Goal: Task Accomplishment & Management: Use online tool/utility

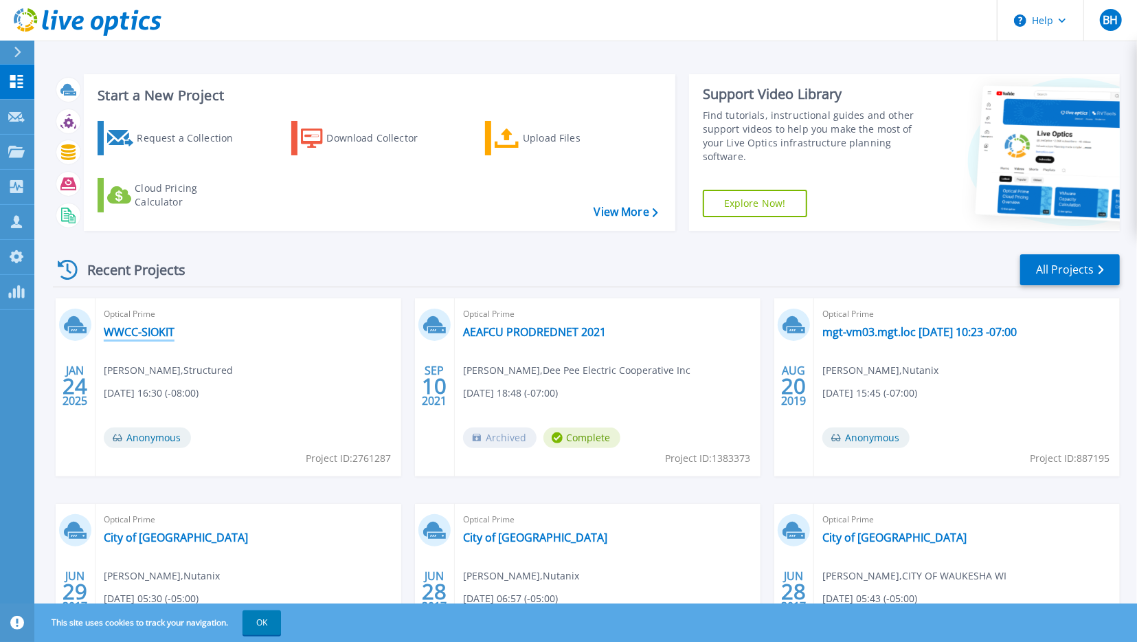
click at [154, 332] on link "WWCC-SIOKIT" at bounding box center [139, 332] width 71 height 14
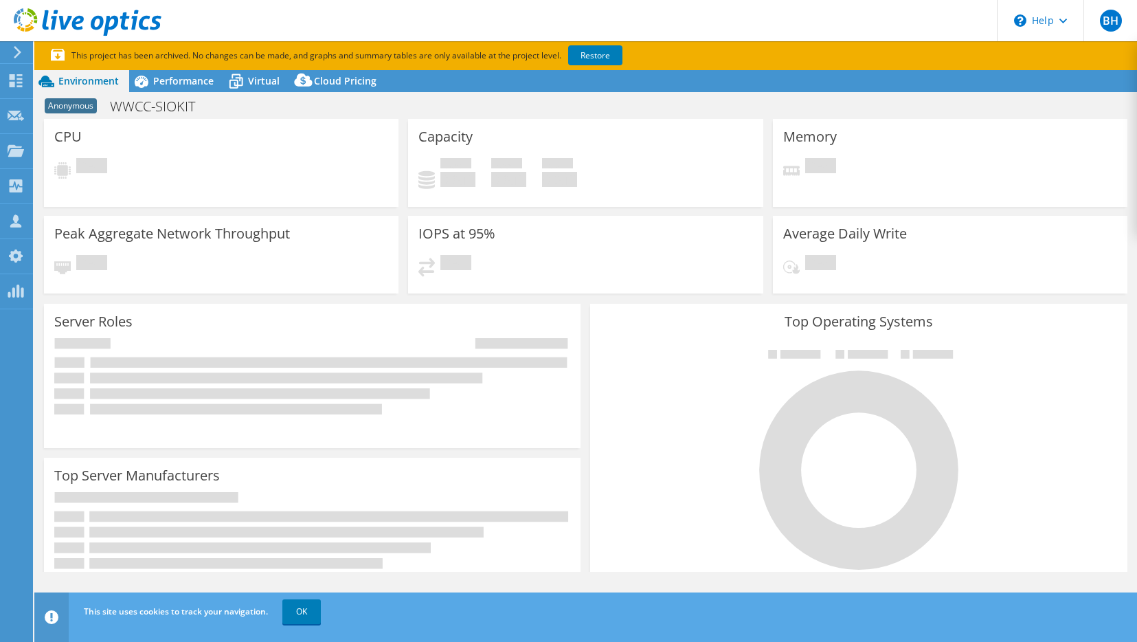
select select "USD"
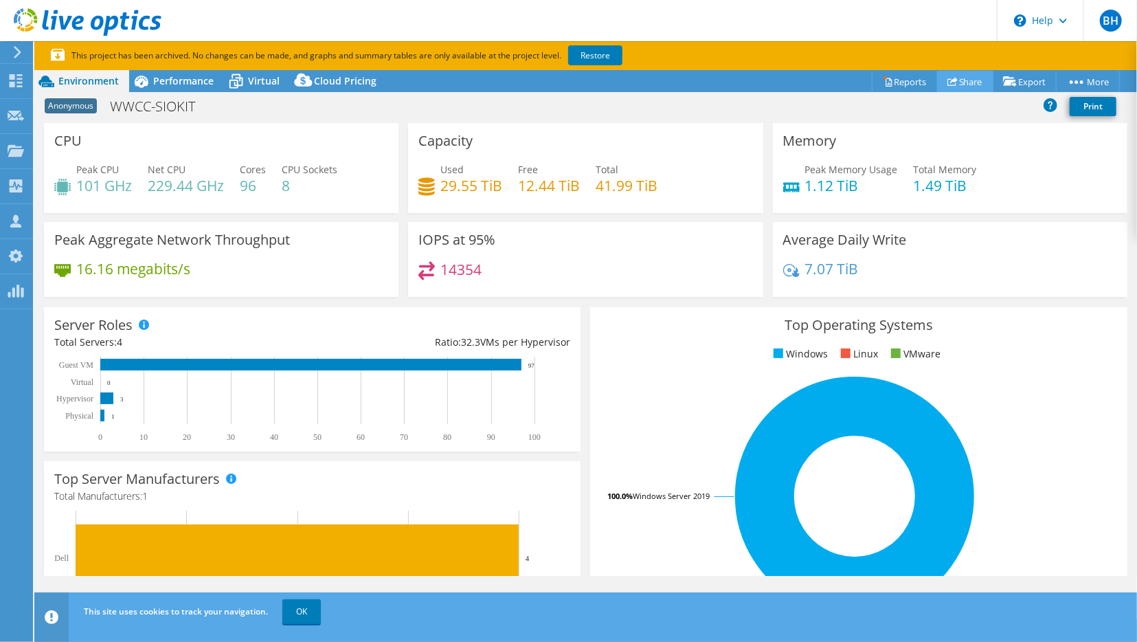
click at [957, 88] on link "Share" at bounding box center [965, 81] width 56 height 21
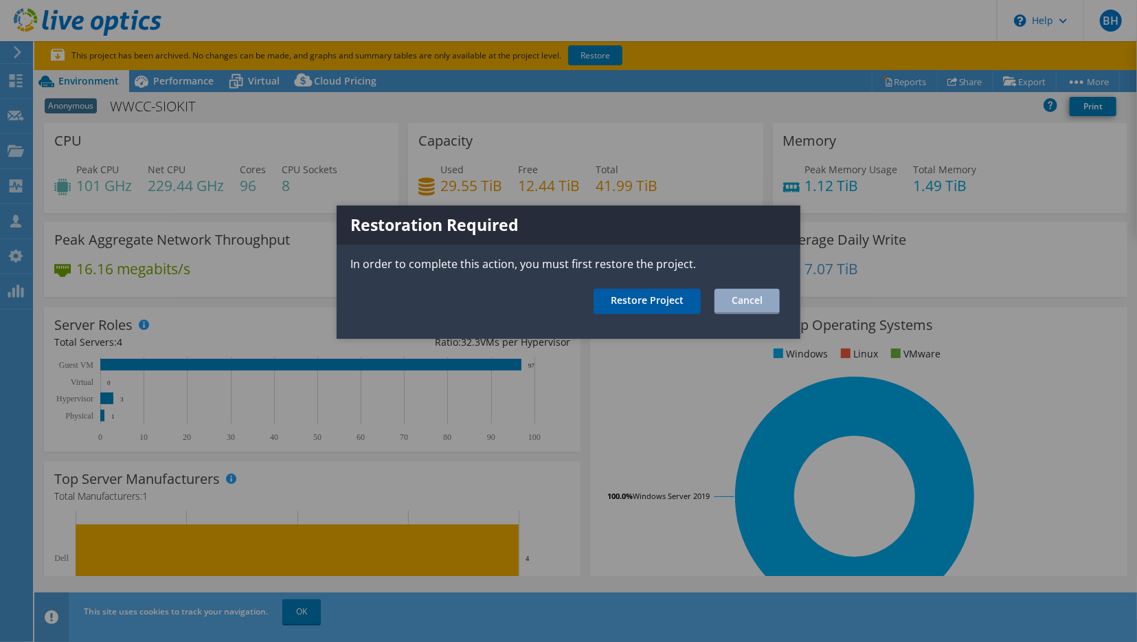
click at [642, 295] on link "Restore Project" at bounding box center [646, 301] width 107 height 25
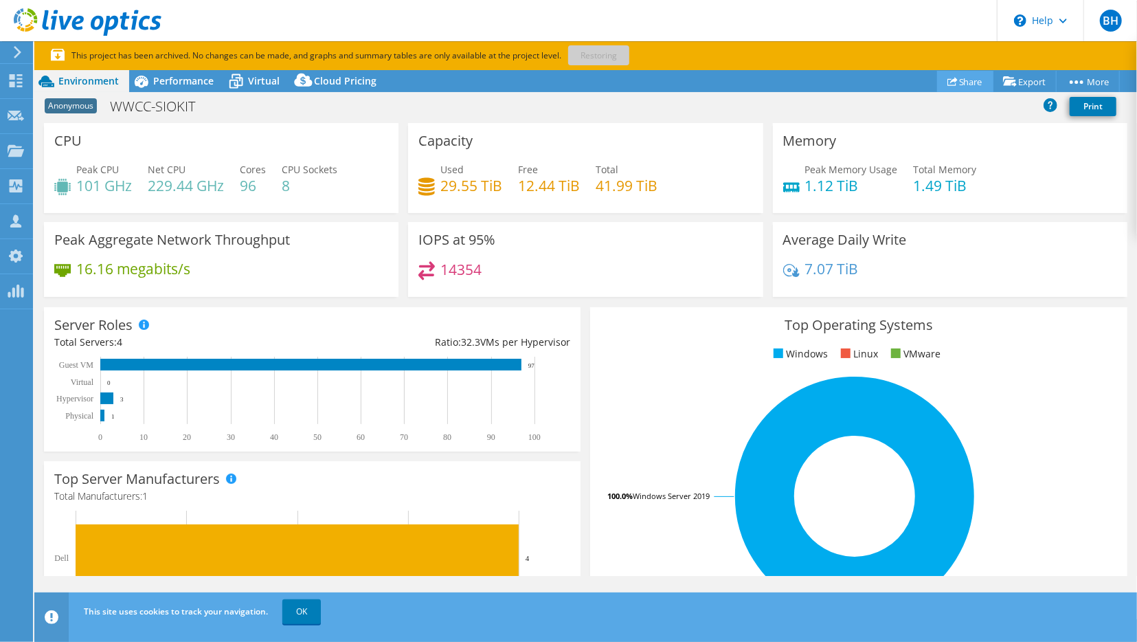
click at [963, 75] on link "Share" at bounding box center [965, 81] width 56 height 21
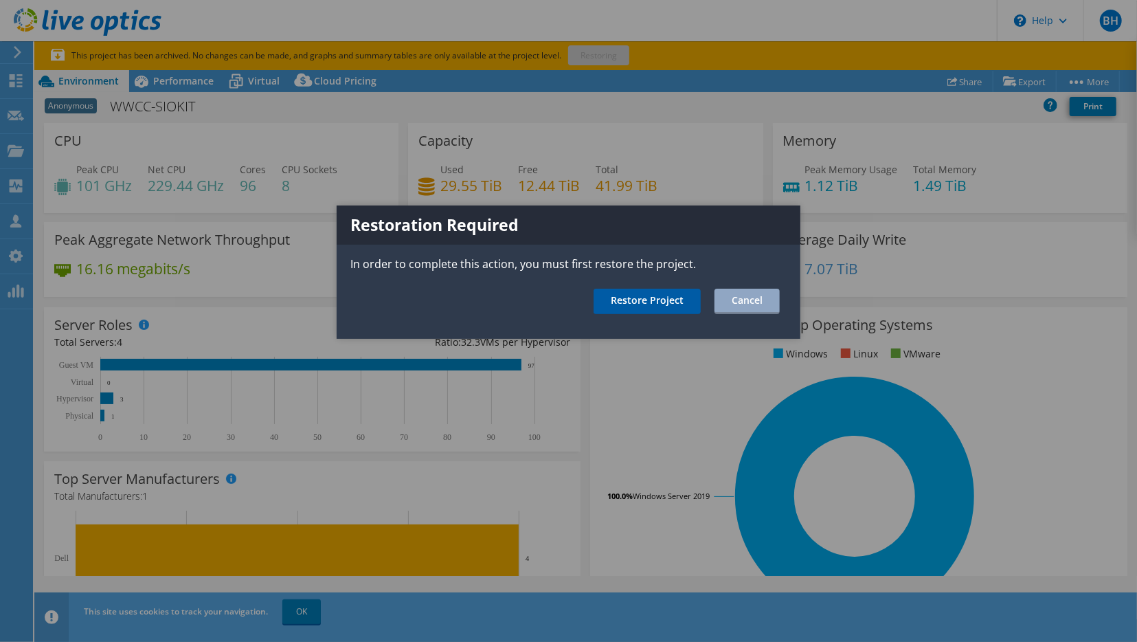
click at [638, 297] on link "Restore Project" at bounding box center [646, 301] width 107 height 25
